Goal: Navigation & Orientation: Understand site structure

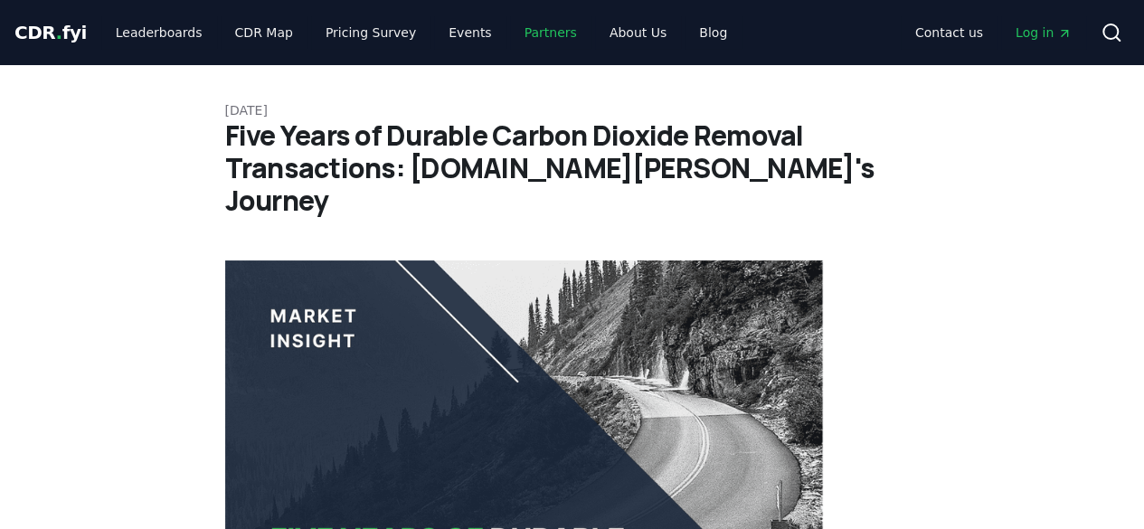
click at [530, 35] on link "Partners" at bounding box center [550, 32] width 81 height 33
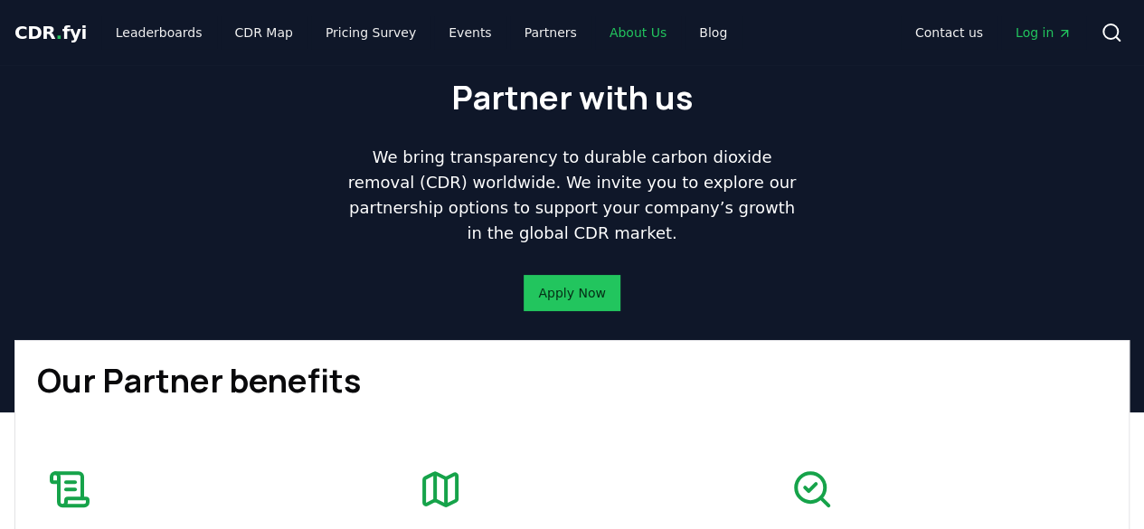
click at [628, 24] on link "About Us" at bounding box center [638, 32] width 86 height 33
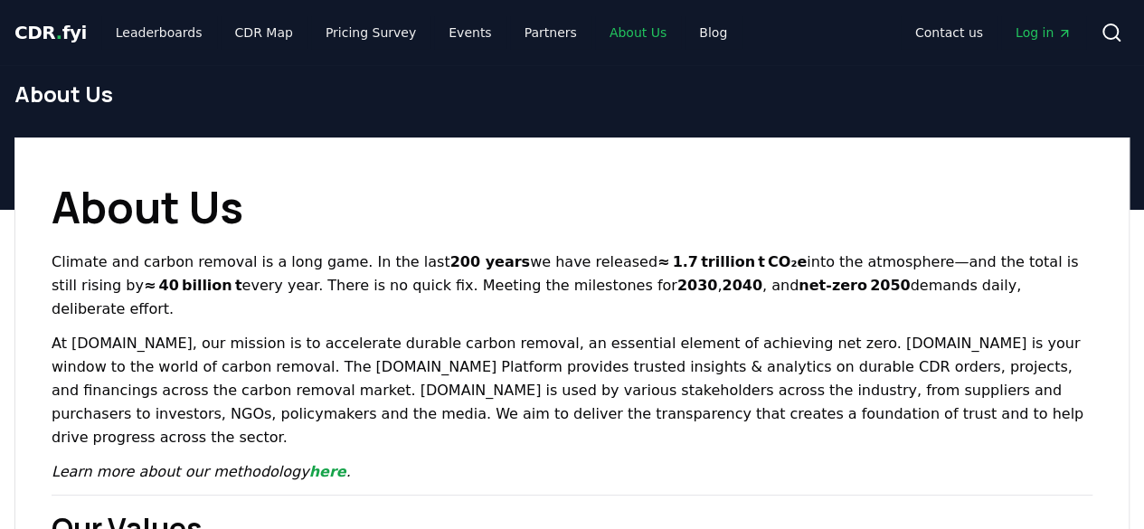
scroll to position [1750, 0]
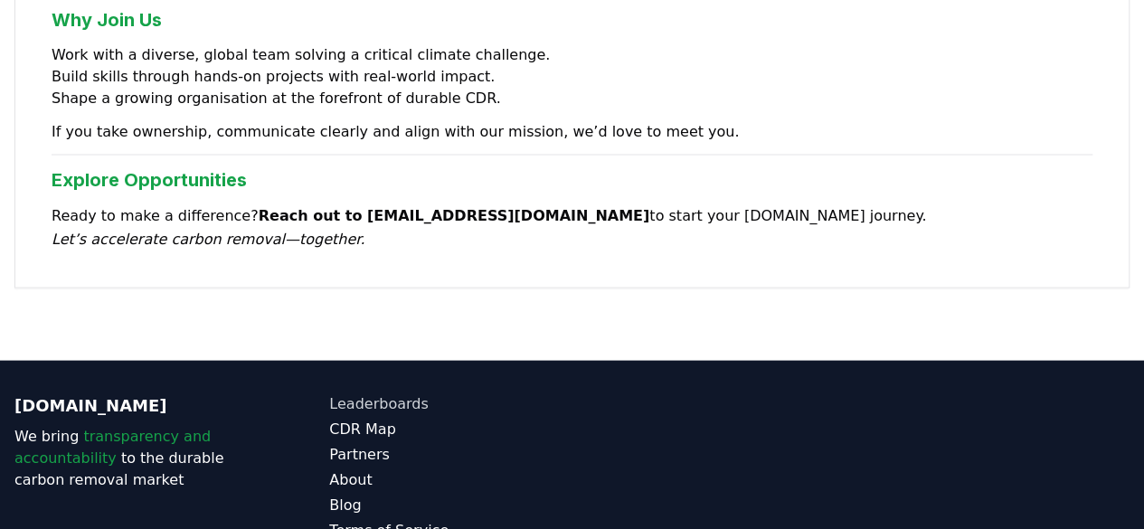
click at [387, 393] on link "Leaderboards" at bounding box center [450, 404] width 242 height 22
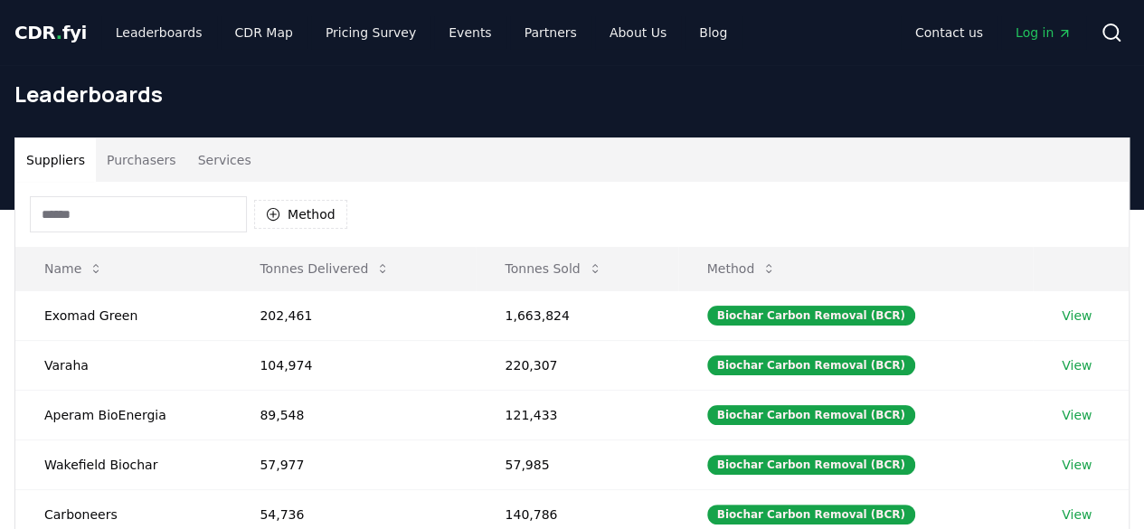
click at [49, 67] on div "Leaderboards" at bounding box center [572, 101] width 1144 height 72
click at [56, 35] on span "." at bounding box center [59, 33] width 6 height 22
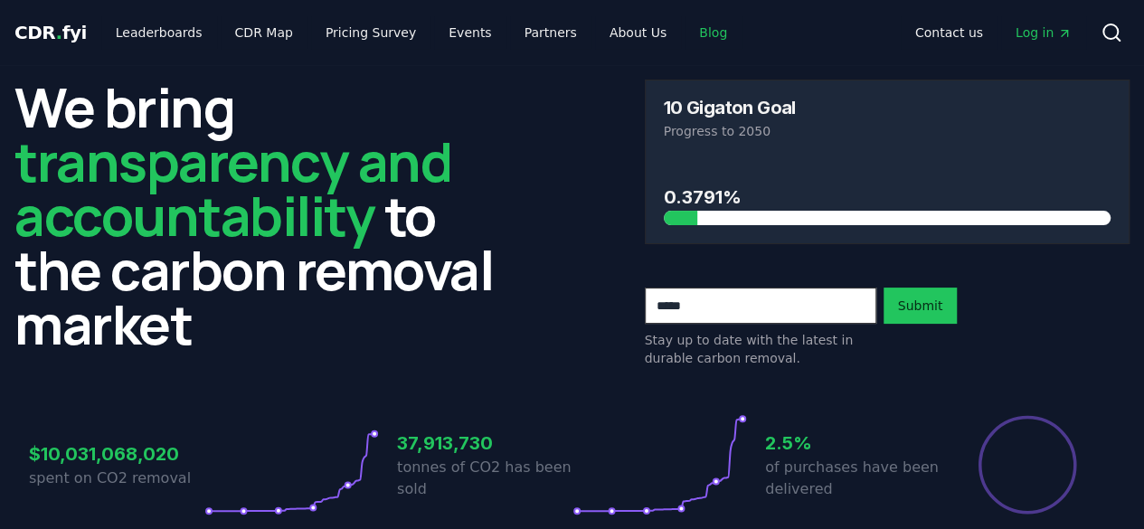
click at [685, 32] on link "Blog" at bounding box center [713, 32] width 57 height 33
click at [685, 31] on link "Blog" at bounding box center [713, 32] width 57 height 33
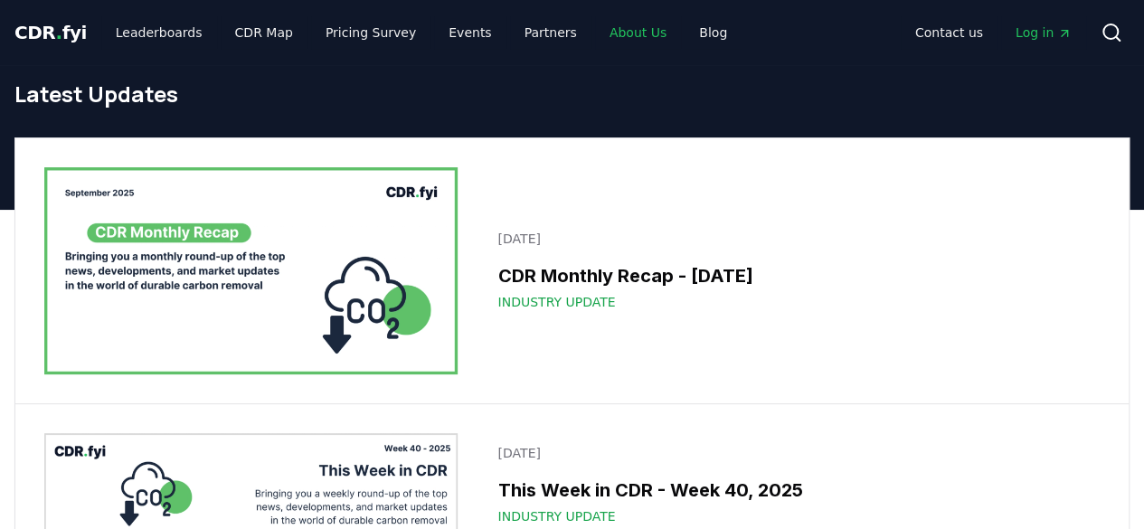
click at [595, 34] on link "About Us" at bounding box center [638, 32] width 86 height 33
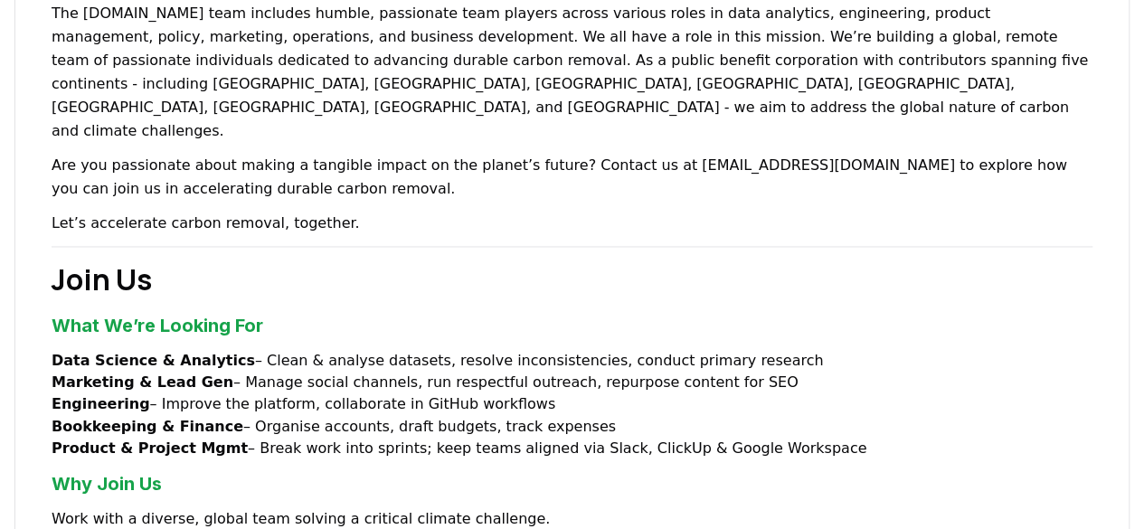
scroll to position [1292, 0]
